Goal: Transaction & Acquisition: Book appointment/travel/reservation

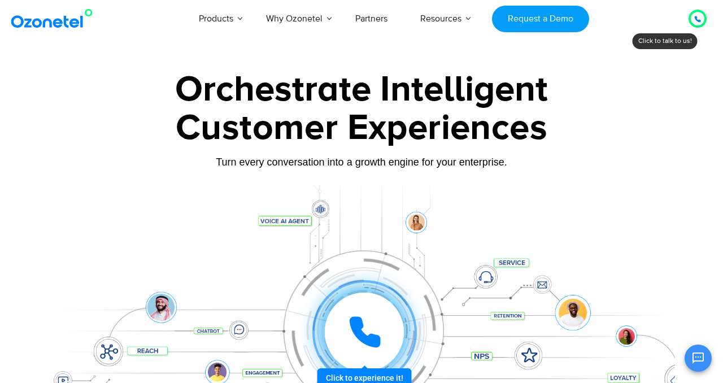
click at [687, 20] on div at bounding box center [697, 18] width 32 height 32
click at [699, 19] on icon at bounding box center [697, 19] width 7 height 7
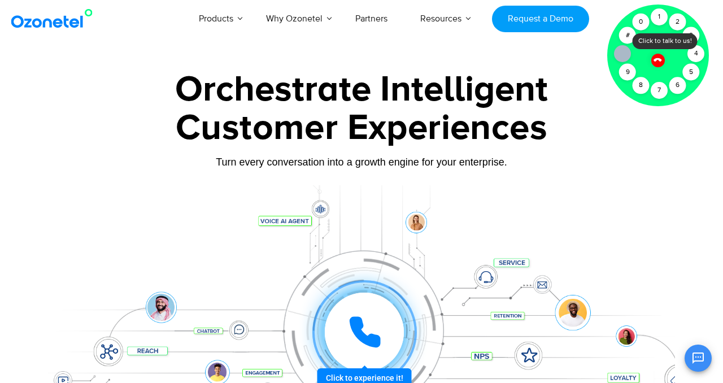
click at [668, 41] on div at bounding box center [658, 56] width 102 height 102
click at [660, 59] on icon at bounding box center [657, 60] width 8 height 8
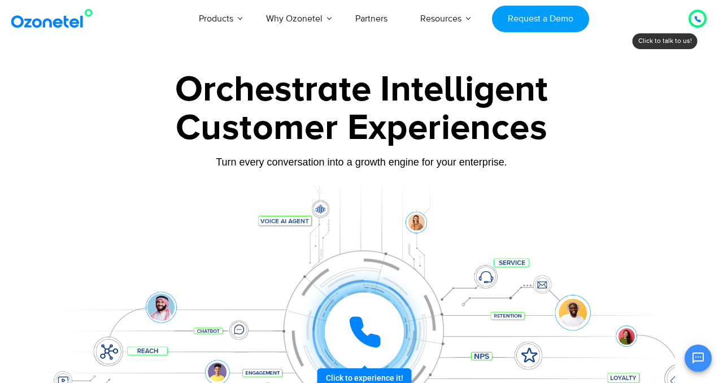
click at [700, 17] on icon at bounding box center [697, 19] width 7 height 7
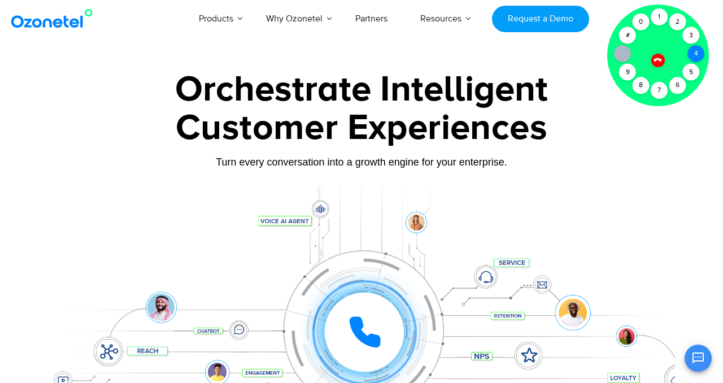
click at [697, 49] on div "4" at bounding box center [695, 53] width 17 height 17
click at [695, 64] on div "5" at bounding box center [691, 72] width 17 height 17
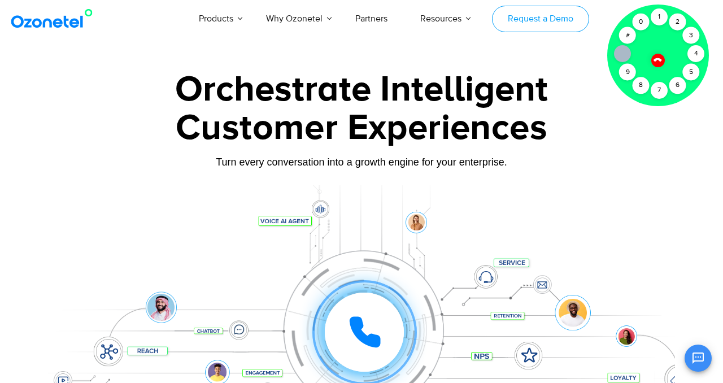
click at [583, 21] on link "Request a Demo" at bounding box center [540, 19] width 97 height 27
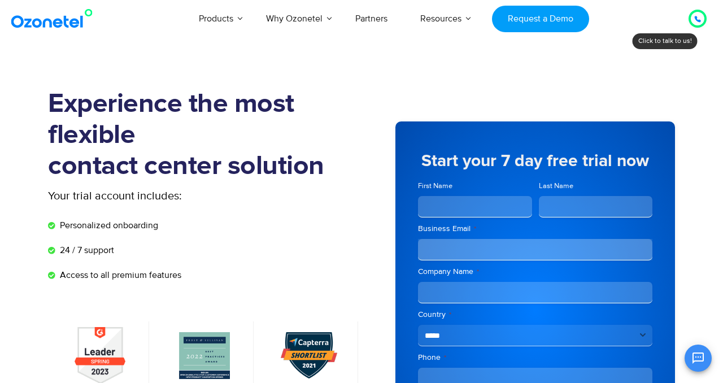
click at [695, 20] on icon at bounding box center [697, 19] width 7 height 7
click at [697, 15] on div at bounding box center [697, 19] width 7 height 14
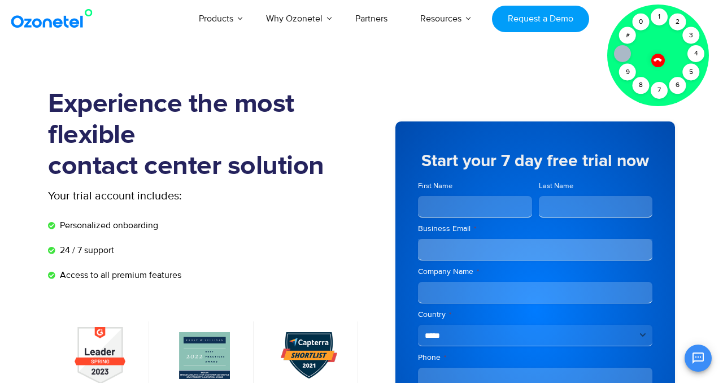
click at [657, 60] on icon at bounding box center [658, 60] width 10 height 10
